Goal: Task Accomplishment & Management: Use online tool/utility

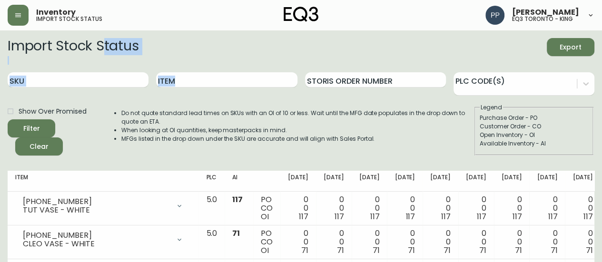
drag, startPoint x: 155, startPoint y: 47, endPoint x: 78, endPoint y: 26, distance: 79.4
click at [17, 16] on icon "button" at bounding box center [18, 15] width 8 height 8
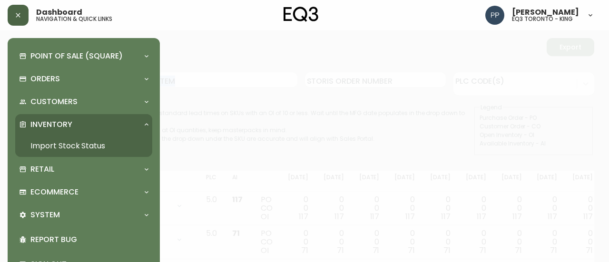
click at [17, 16] on icon "button" at bounding box center [18, 15] width 4 height 4
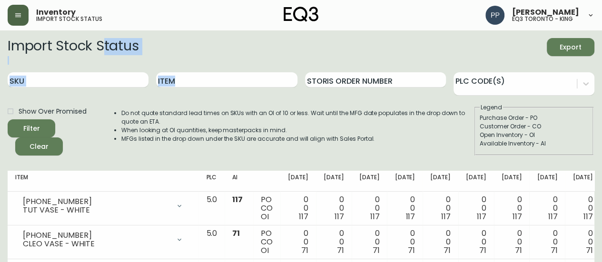
click at [17, 16] on icon "button" at bounding box center [18, 15] width 8 height 8
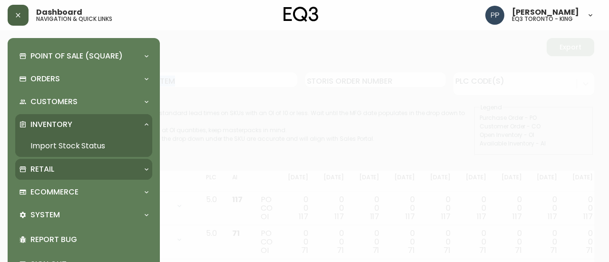
click at [54, 166] on div "Retail" at bounding box center [79, 169] width 120 height 10
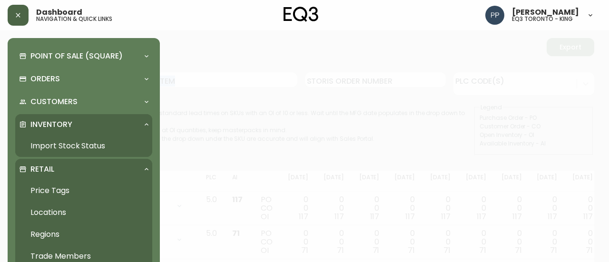
click at [59, 188] on link "Price Tags" at bounding box center [83, 191] width 137 height 22
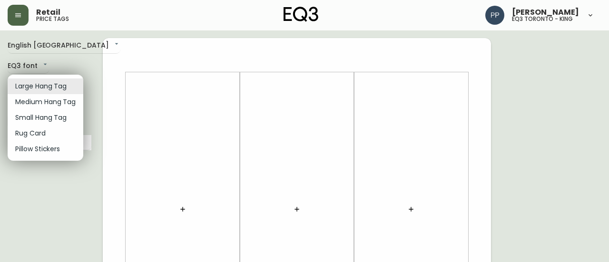
click at [64, 119] on li "Small Hang Tag" at bounding box center [46, 118] width 76 height 16
type input "small"
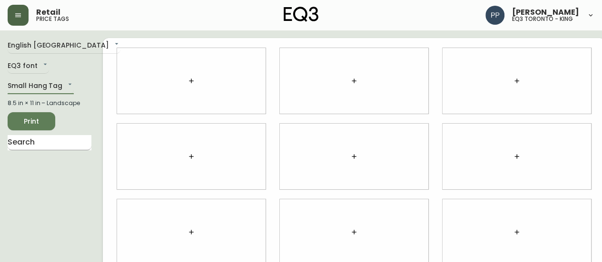
click at [68, 139] on input "text" at bounding box center [50, 142] width 84 height 15
type input "boxy"
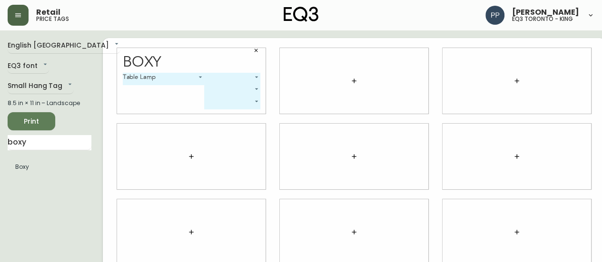
click at [218, 75] on body "Retail price tags [PERSON_NAME] eq3 [GEOGRAPHIC_DATA] - king English [GEOGRAPHI…" at bounding box center [301, 213] width 602 height 426
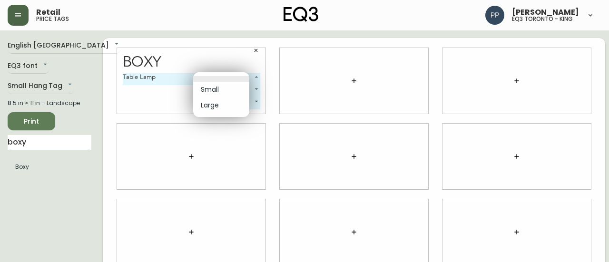
click at [222, 103] on li "Large" at bounding box center [221, 106] width 56 height 16
type input "1"
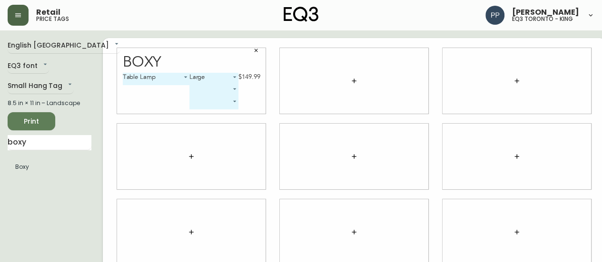
click at [29, 119] on span "Print" at bounding box center [31, 122] width 32 height 12
click at [253, 50] on icon "button" at bounding box center [256, 51] width 6 height 6
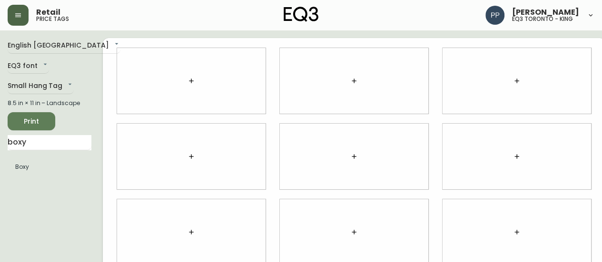
click at [117, 171] on div at bounding box center [191, 157] width 148 height 66
drag, startPoint x: 61, startPoint y: 140, endPoint x: 0, endPoint y: 153, distance: 62.3
click at [0, 153] on main "English [GEOGRAPHIC_DATA] en_CA EQ3 font EQ3 Small Hang Tag small 8.5 in × 11 i…" at bounding box center [301, 228] width 602 height 396
click at [17, 16] on icon "button" at bounding box center [18, 15] width 8 height 8
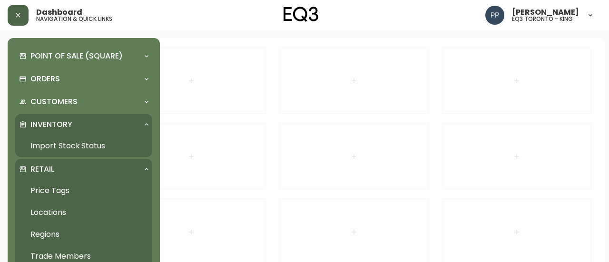
click at [95, 145] on link "Import Stock Status" at bounding box center [83, 146] width 137 height 22
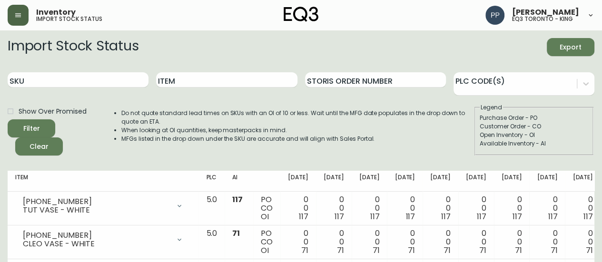
click at [96, 144] on div "Filter Clear" at bounding box center [55, 137] width 95 height 36
